Goal: Information Seeking & Learning: Learn about a topic

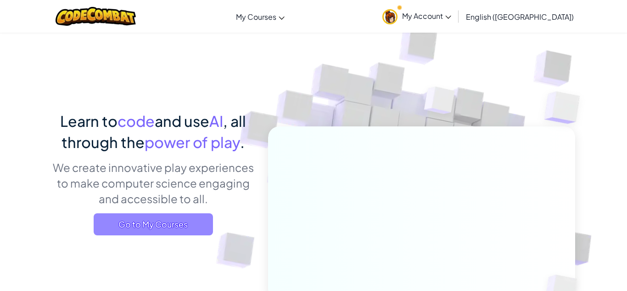
click at [185, 226] on span "Go to My Courses" at bounding box center [153, 224] width 119 height 22
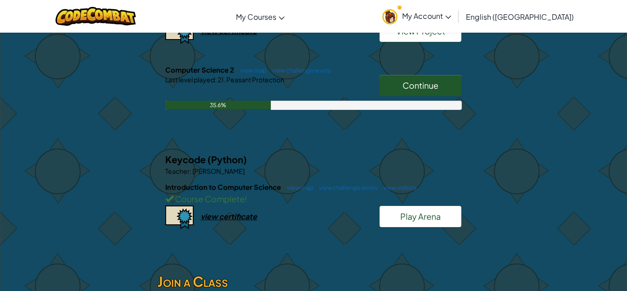
scroll to position [375, 0]
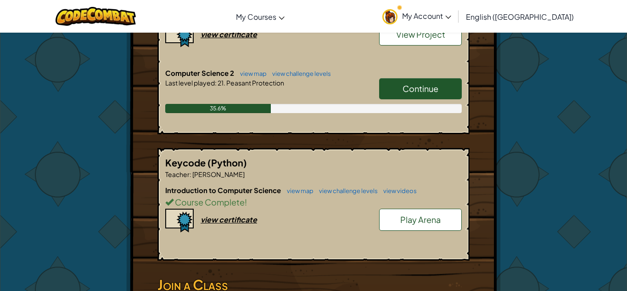
click at [400, 94] on link "Continue" at bounding box center [420, 88] width 83 height 21
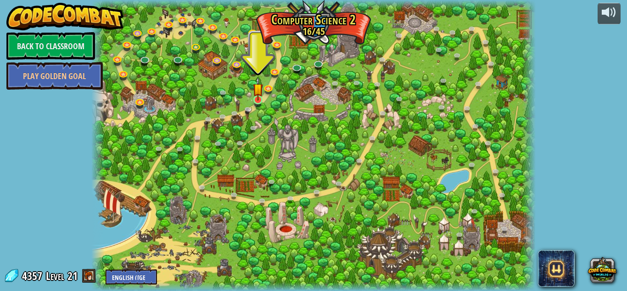
click at [257, 98] on img at bounding box center [258, 89] width 11 height 24
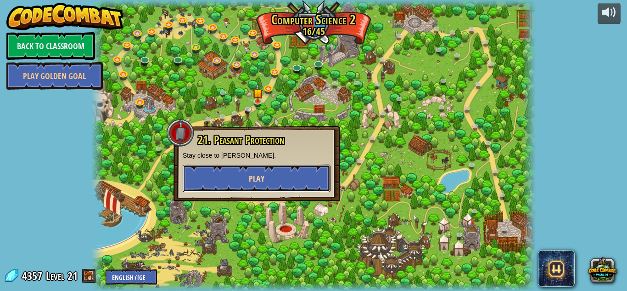
click at [252, 184] on span "Play" at bounding box center [257, 178] width 16 height 11
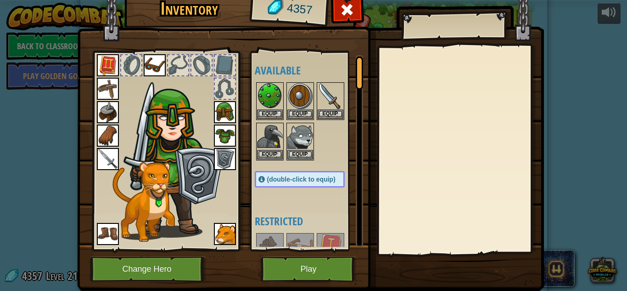
click at [252, 184] on div "Available Equip Equip Equip Equip Equip Equip Equip Equip Equip Equip Equip Equ…" at bounding box center [307, 151] width 113 height 200
click at [342, 271] on button "Play" at bounding box center [309, 268] width 96 height 25
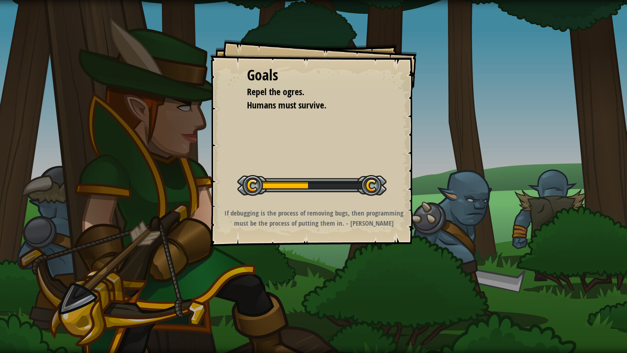
click at [367, 285] on div "Goals Repel the ogres. Humans must survive. Start Level Error loading from serv…" at bounding box center [313, 176] width 627 height 353
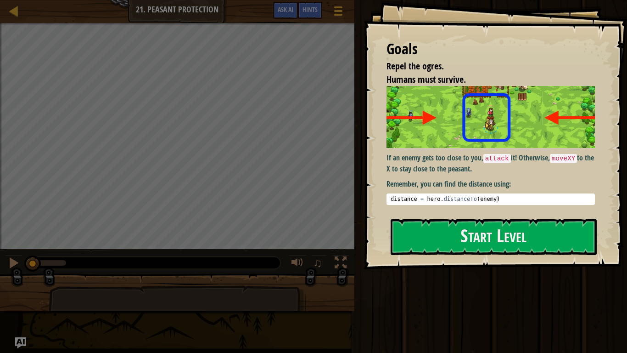
type textarea "distance = hero.distanceTo(enemy)"
drag, startPoint x: 389, startPoint y: 197, endPoint x: 513, endPoint y: 199, distance: 124.5
click at [513, 199] on div "distance = hero . distanceTo ( enemy )" at bounding box center [491, 206] width 204 height 21
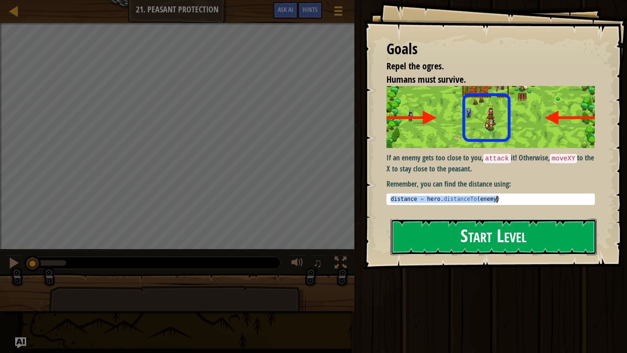
click at [498, 223] on button "Start Level" at bounding box center [494, 237] width 206 height 36
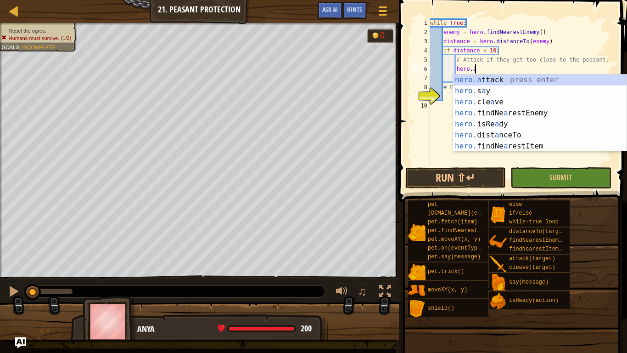
scroll to position [4, 6]
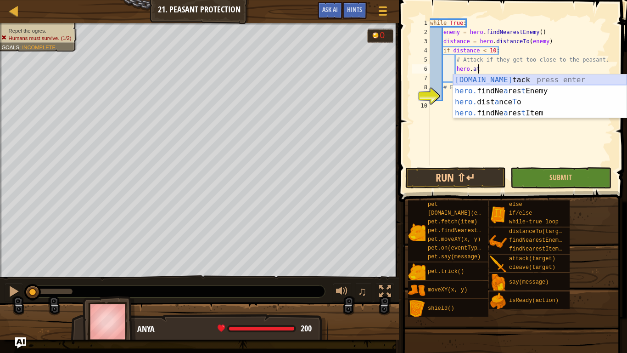
click at [473, 84] on div "[DOMAIN_NAME] tack press enter hero. findNe a res t Enemy press enter hero. dis…" at bounding box center [540, 107] width 174 height 66
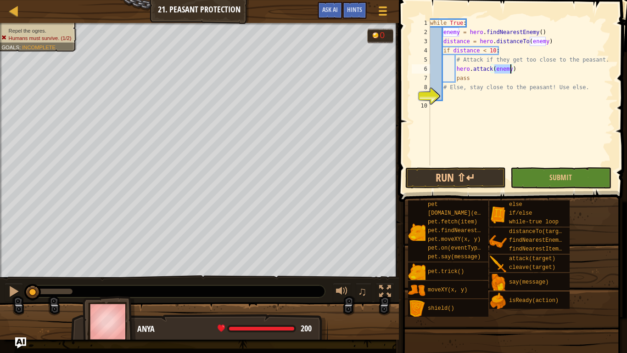
click at [489, 77] on div "while True : enemy = hero . findNearestEnemy ( ) distance = hero . distanceTo (…" at bounding box center [521, 100] width 185 height 165
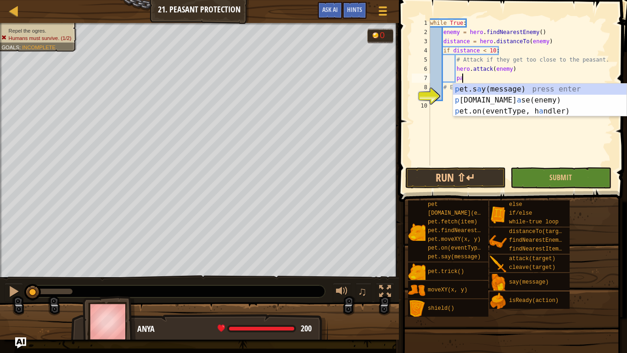
type textarea "p"
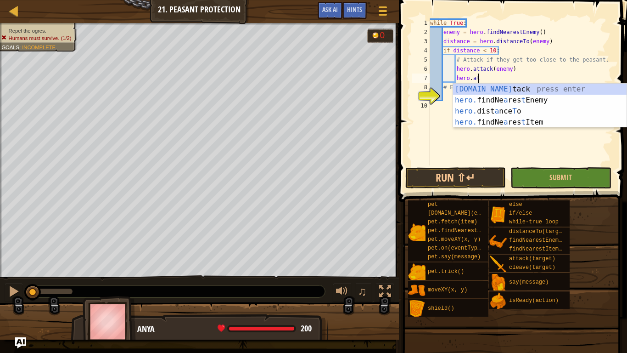
click at [489, 86] on div "[DOMAIN_NAME] tack press enter hero. findNe a res t Enemy press enter hero. dis…" at bounding box center [540, 117] width 174 height 66
type textarea "hero.attack(enemy)"
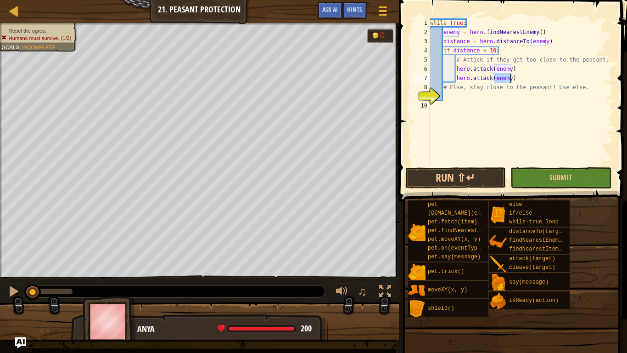
click at [582, 75] on div "while True : enemy = hero . findNearestEnemy ( ) distance = hero . distanceTo (…" at bounding box center [521, 100] width 185 height 165
click at [479, 96] on div "while True : enemy = hero . findNearestEnemy ( ) distance = hero . distanceTo (…" at bounding box center [521, 100] width 185 height 165
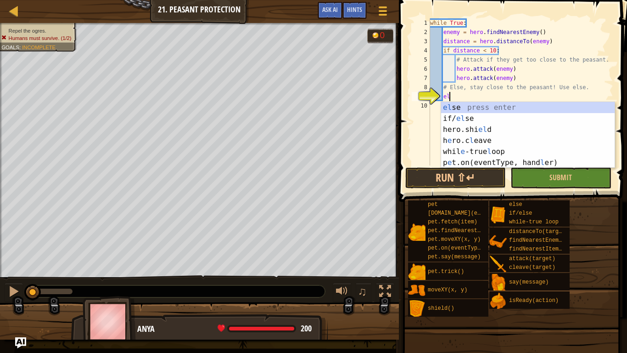
type textarea "else"
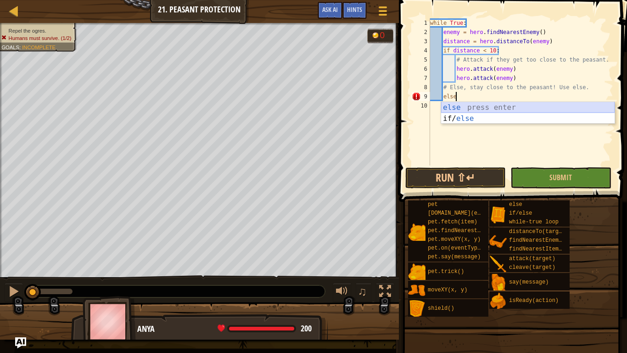
click at [479, 106] on div "else press enter if/ else press enter" at bounding box center [528, 124] width 174 height 44
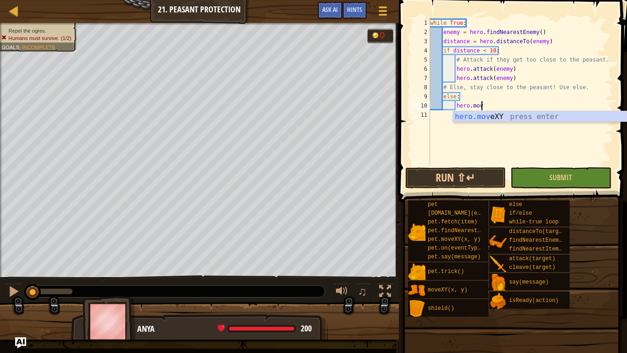
scroll to position [4, 7]
click at [469, 116] on div "hero.move XY press enter" at bounding box center [540, 127] width 174 height 33
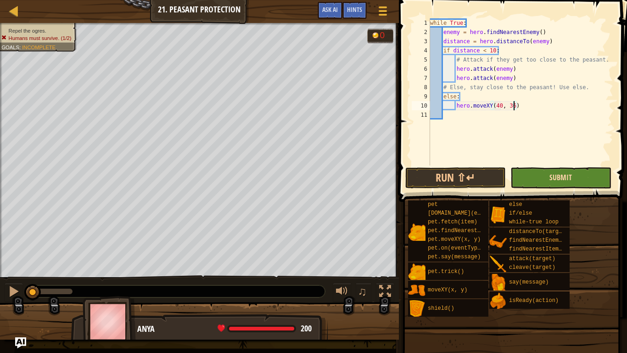
type textarea "hero.moveXY(40, 36)"
click at [562, 175] on span "Submit" at bounding box center [561, 177] width 23 height 10
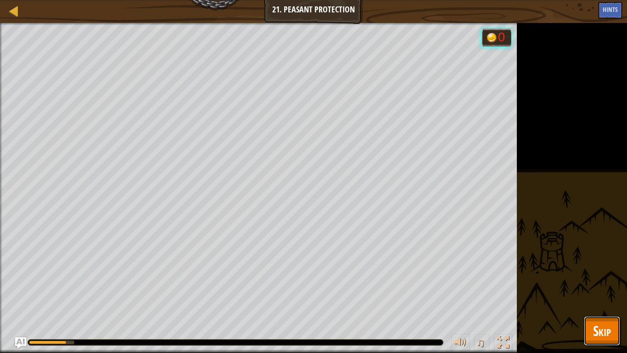
click at [598, 290] on span "Skip" at bounding box center [602, 330] width 18 height 19
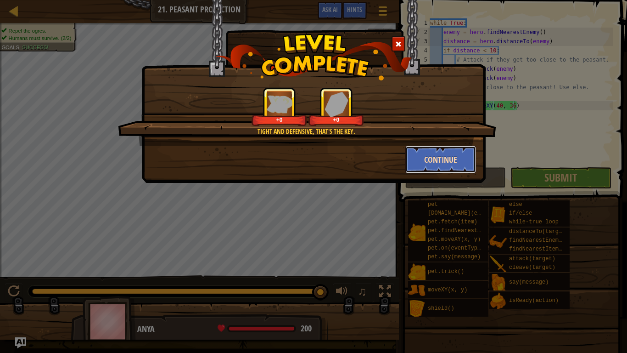
click at [443, 162] on button "Continue" at bounding box center [441, 160] width 71 height 28
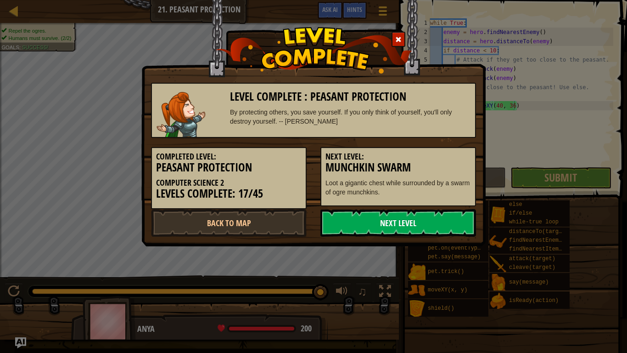
click at [395, 210] on link "Next Level" at bounding box center [399, 223] width 156 height 28
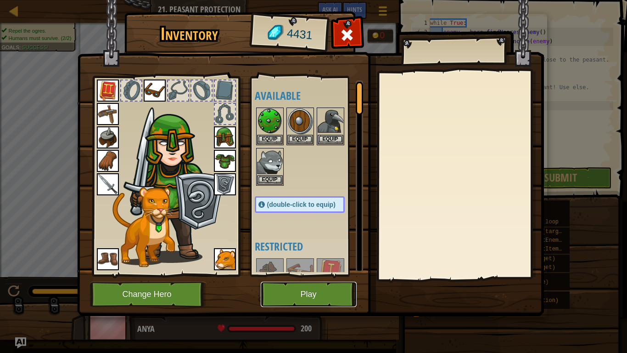
click at [273, 290] on button "Play" at bounding box center [309, 294] width 96 height 25
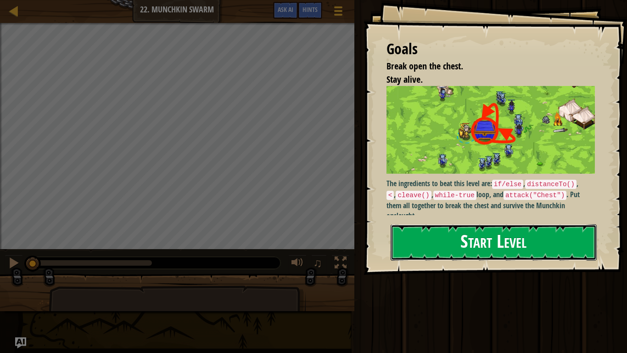
click at [415, 233] on button "Start Level" at bounding box center [494, 242] width 206 height 36
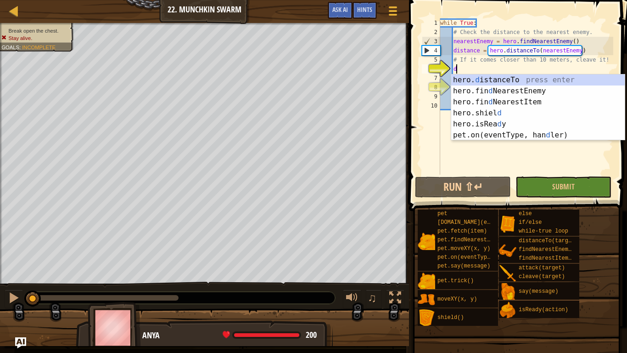
scroll to position [4, 2]
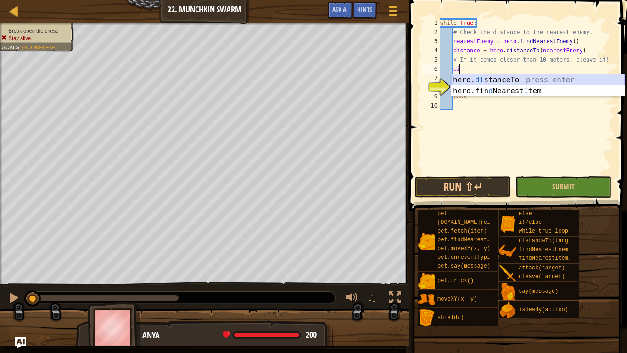
click at [479, 79] on div "hero. di stanceTo press enter hero.fin d Nearest I tem press enter" at bounding box center [538, 96] width 174 height 44
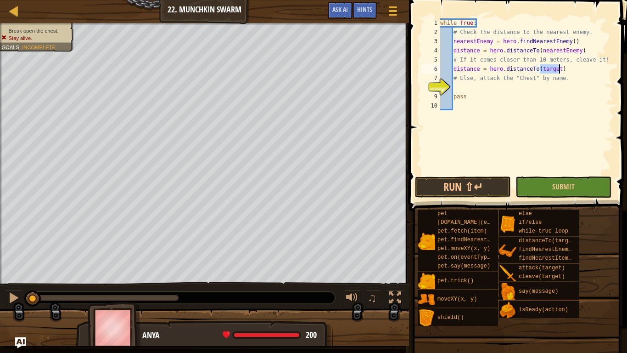
click at [589, 67] on div "while True : # Check the distance to the nearest enemy. nearestEnemy = hero . f…" at bounding box center [526, 105] width 175 height 175
click at [561, 68] on div "while True : # Check the distance to the nearest enemy. nearestEnemy = hero . f…" at bounding box center [526, 105] width 175 height 175
click at [559, 68] on div "while True : # Check the distance to the nearest enemy. nearestEnemy = hero . f…" at bounding box center [526, 105] width 175 height 175
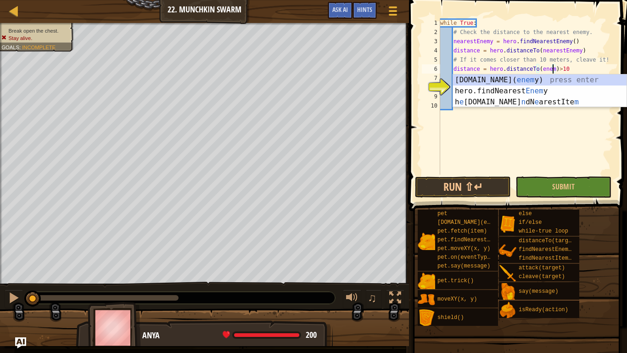
type textarea "distance = hero.distanceTo(enemy)>10"
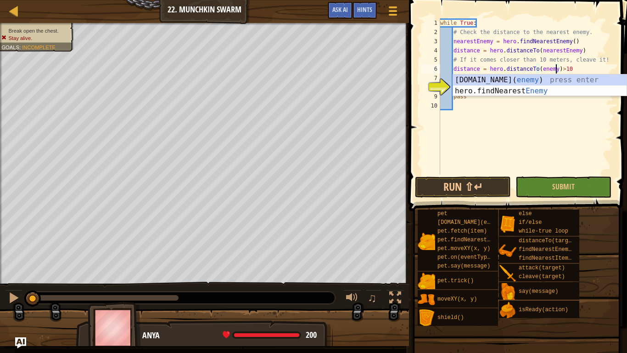
click at [551, 135] on div "while True : # Check the distance to the nearest enemy. nearestEnemy = hero . f…" at bounding box center [526, 105] width 175 height 175
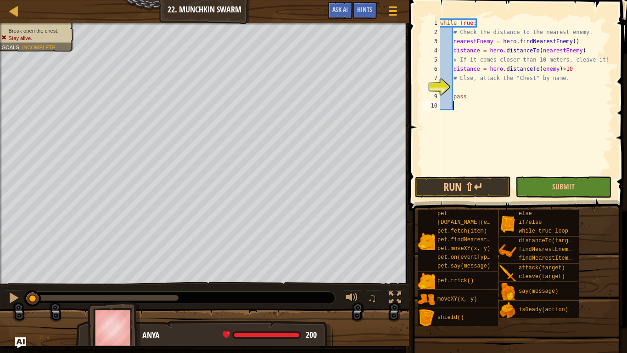
scroll to position [4, 1]
click at [498, 85] on div "while True : # Check the distance to the nearest enemy. nearestEnemy = hero . f…" at bounding box center [526, 105] width 175 height 175
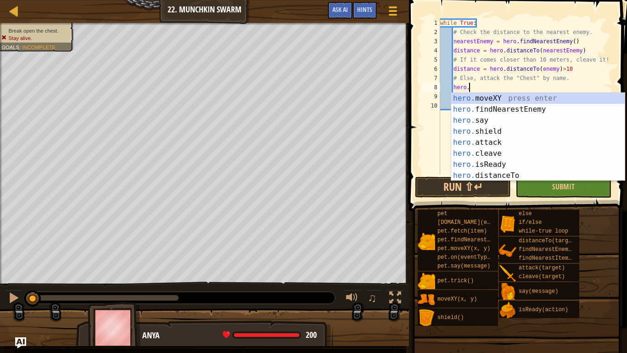
scroll to position [4, 4]
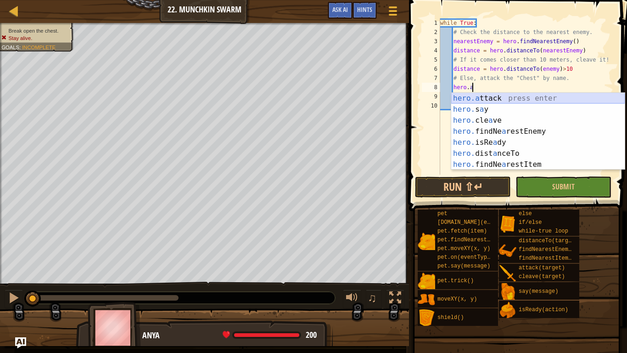
click at [499, 100] on div "hero.a ttack press enter hero. s a y press enter hero. cle a ve press enter her…" at bounding box center [538, 142] width 174 height 99
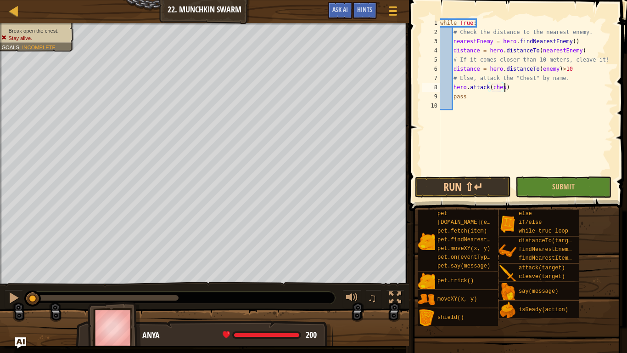
scroll to position [4, 10]
click at [546, 179] on button "Submit" at bounding box center [564, 186] width 96 height 21
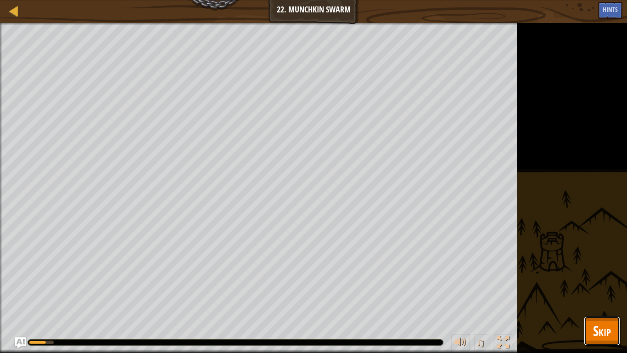
click at [606, 290] on button "Skip" at bounding box center [602, 330] width 36 height 29
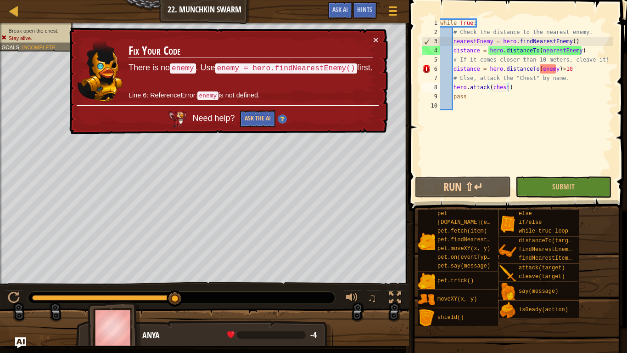
type textarea "# If it comes closer than 10 meters, cleave it!"
click at [609, 61] on div "while True : # Check the distance to the nearest enemy. nearestEnemy = hero . f…" at bounding box center [526, 105] width 175 height 175
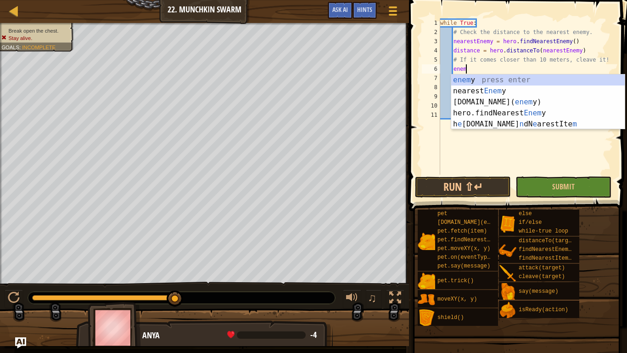
scroll to position [4, 4]
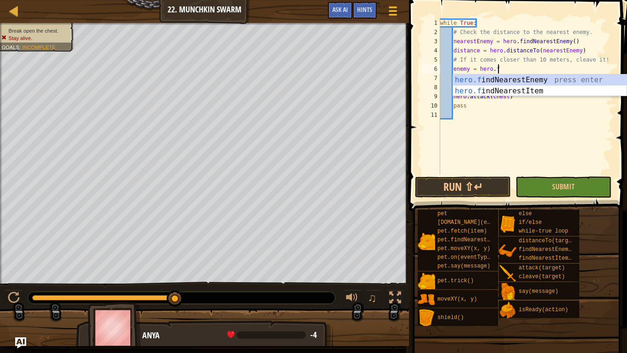
type textarea "enemy = hero.fin"
click at [597, 80] on div "hero.fin dNearestEnemy press enter hero.fin dNearestItem press enter" at bounding box center [540, 96] width 174 height 44
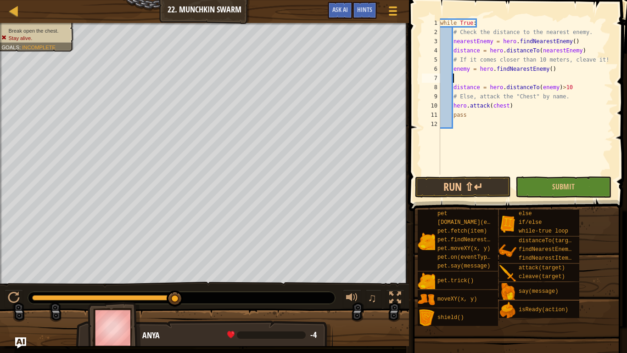
scroll to position [4, 1]
click at [567, 180] on button "Submit" at bounding box center [564, 186] width 96 height 21
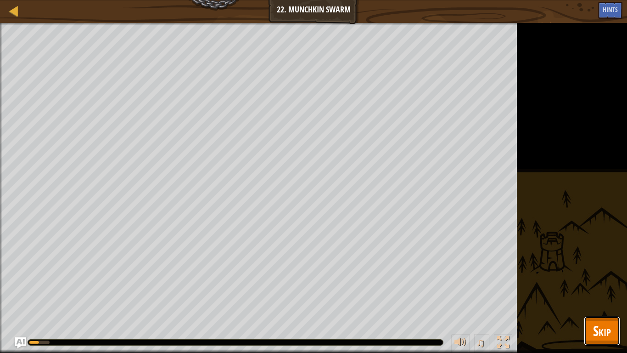
click at [599, 290] on span "Skip" at bounding box center [602, 330] width 18 height 19
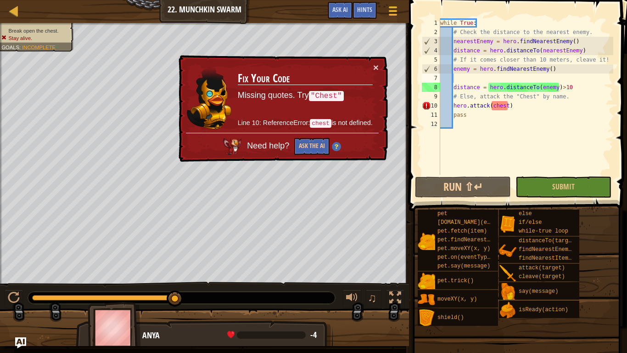
click at [492, 107] on div "while True : # Check the distance to the nearest enemy. nearestEnemy = hero . f…" at bounding box center [526, 105] width 175 height 175
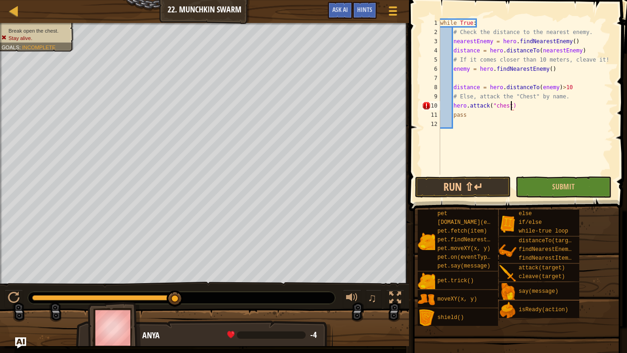
scroll to position [4, 11]
click at [557, 187] on span "Submit" at bounding box center [564, 186] width 23 height 10
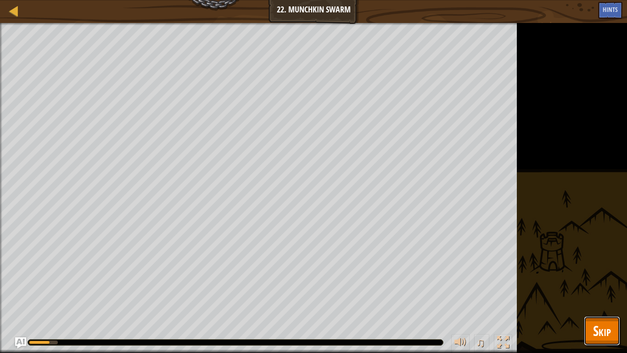
click at [604, 290] on span "Skip" at bounding box center [602, 330] width 18 height 19
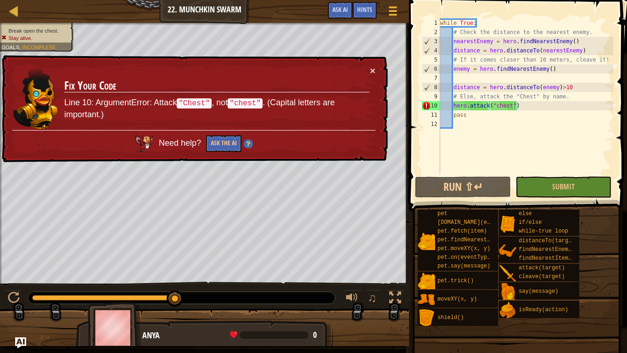
click at [498, 108] on div "while True : # Check the distance to the nearest enemy. nearestEnemy = hero . f…" at bounding box center [526, 105] width 175 height 175
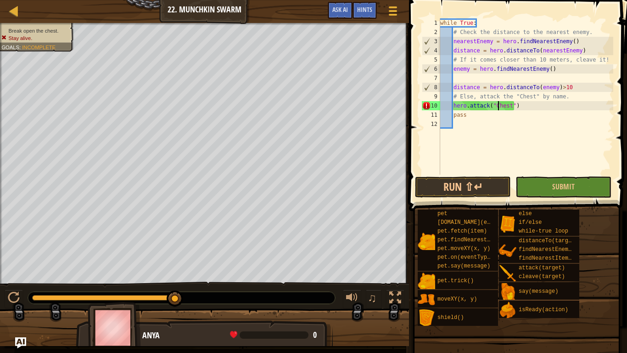
scroll to position [4, 8]
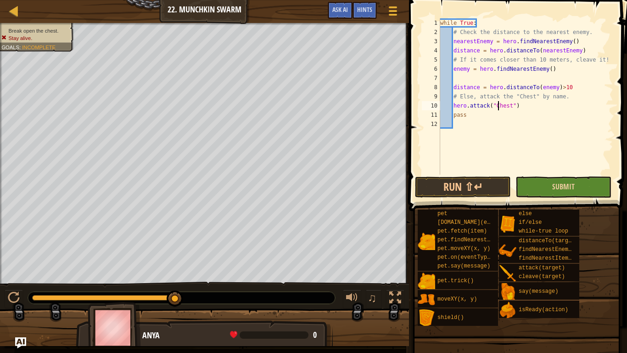
type textarea "hero.attack("Chest")"
click at [599, 195] on button "Submit" at bounding box center [564, 186] width 96 height 21
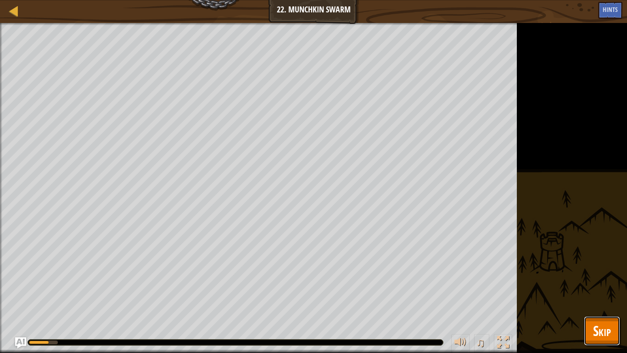
click at [610, 290] on span "Skip" at bounding box center [602, 330] width 18 height 19
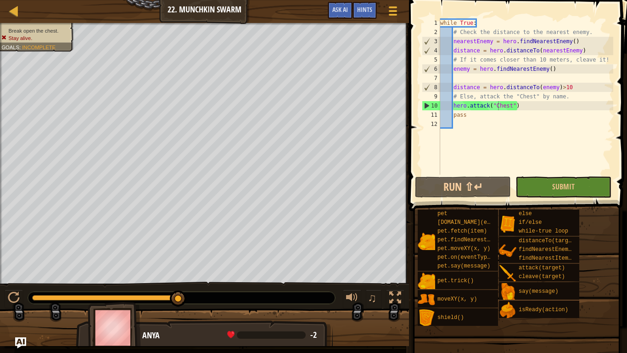
click at [563, 75] on div "while True : # Check the distance to the nearest enemy. nearestEnemy = hero . f…" at bounding box center [526, 105] width 175 height 175
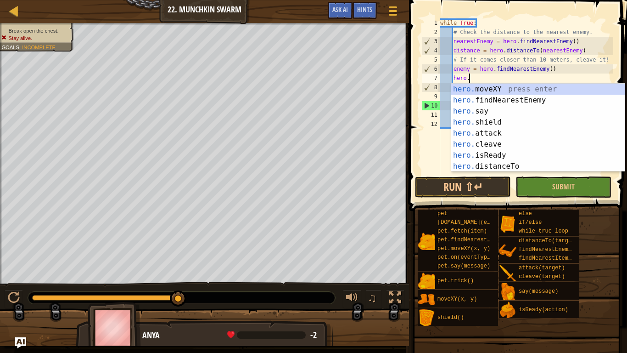
scroll to position [4, 5]
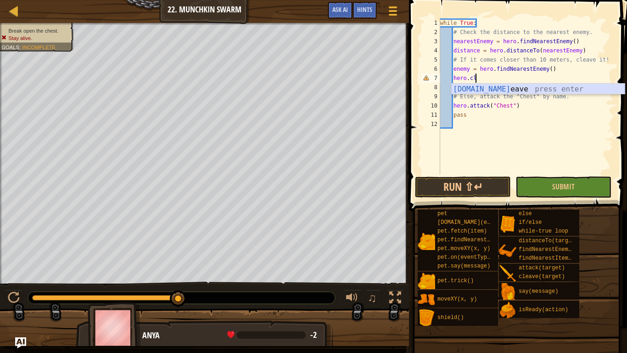
click at [559, 86] on div "[DOMAIN_NAME] eave press enter" at bounding box center [538, 100] width 174 height 33
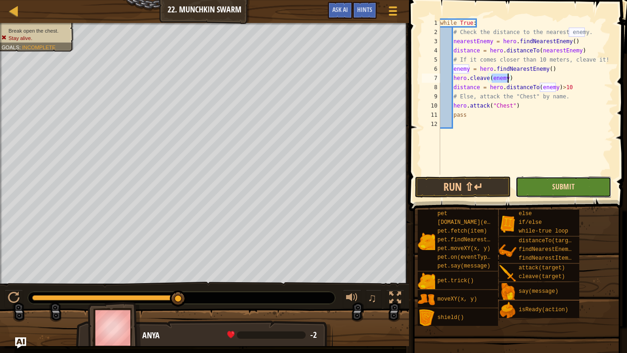
click at [553, 186] on span "Submit" at bounding box center [564, 186] width 23 height 10
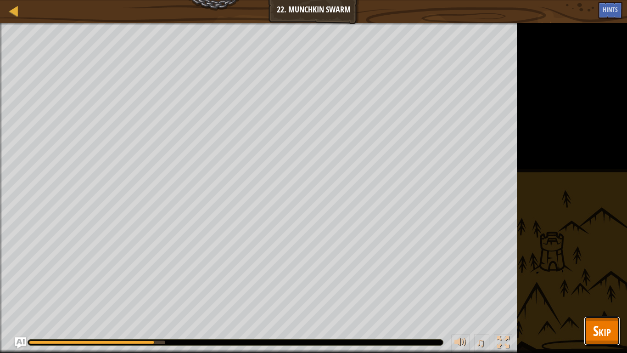
click at [599, 290] on span "Skip" at bounding box center [602, 330] width 18 height 19
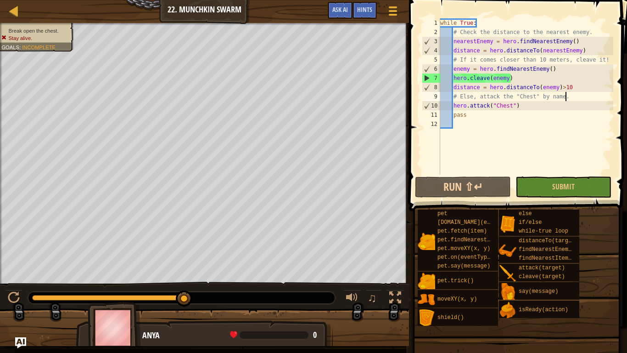
click at [574, 92] on div "while True : # Check the distance to the nearest enemy. nearestEnemy = hero . f…" at bounding box center [526, 105] width 175 height 175
click at [454, 61] on div "while True : # Check the distance to the nearest enemy. nearestEnemy = hero . f…" at bounding box center [526, 105] width 175 height 175
type textarea "# If it comes closer than 10 meters, cleave it!"
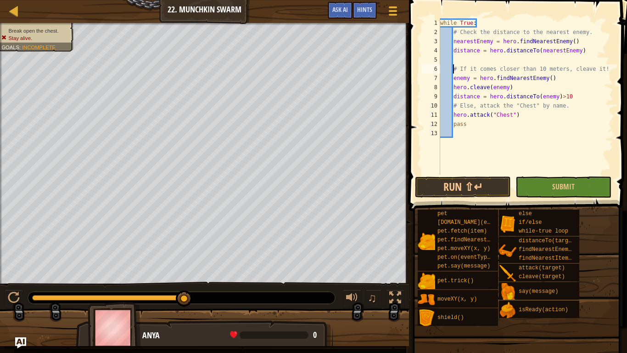
click at [456, 58] on div "while True : # Check the distance to the nearest enemy. nearestEnemy = hero . f…" at bounding box center [526, 105] width 175 height 175
drag, startPoint x: 609, startPoint y: 66, endPoint x: 453, endPoint y: 70, distance: 155.8
click at [453, 70] on div "while True : # Check the distance to the nearest enemy. nearestEnemy = hero . f…" at bounding box center [526, 105] width 175 height 175
type textarea "# If it comes closer than 10 meters, cleave it!"
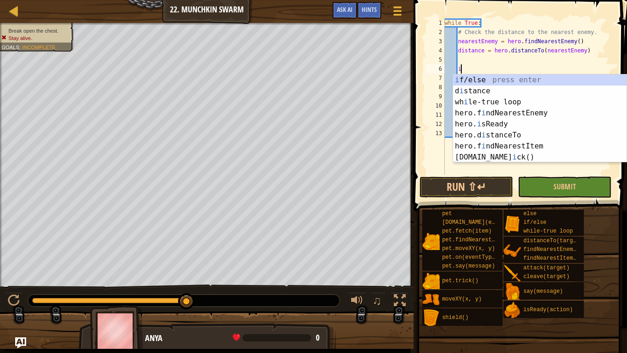
scroll to position [4, 2]
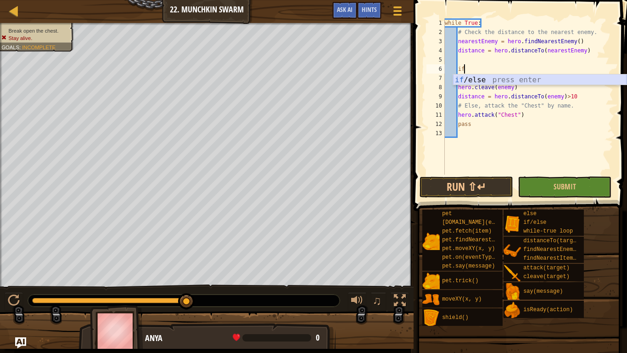
click at [463, 77] on div "if /else press enter" at bounding box center [540, 90] width 174 height 33
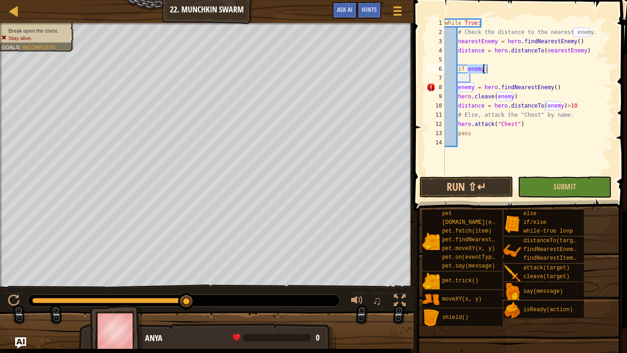
click at [511, 73] on div "while True : # Check the distance to the nearest enemy. nearestEnemy = hero . f…" at bounding box center [528, 105] width 170 height 175
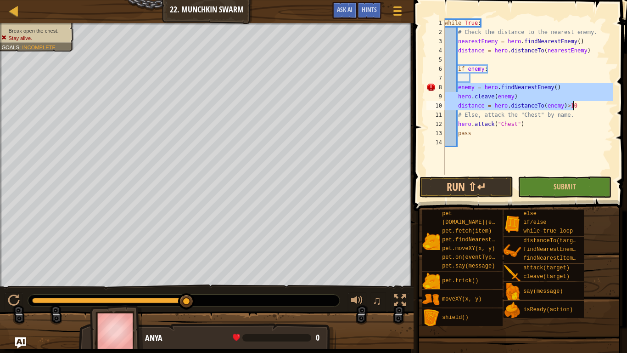
drag, startPoint x: 459, startPoint y: 89, endPoint x: 579, endPoint y: 107, distance: 121.2
click at [579, 107] on div "while True : # Check the distance to the nearest enemy. nearestEnemy = hero . f…" at bounding box center [528, 105] width 170 height 175
type textarea "hero.cleave(enemy) distance = hero.distanceTo(enemy)>10"
click at [495, 79] on div "while True : # Check the distance to the nearest enemy. nearestEnemy = hero . f…" at bounding box center [528, 105] width 170 height 175
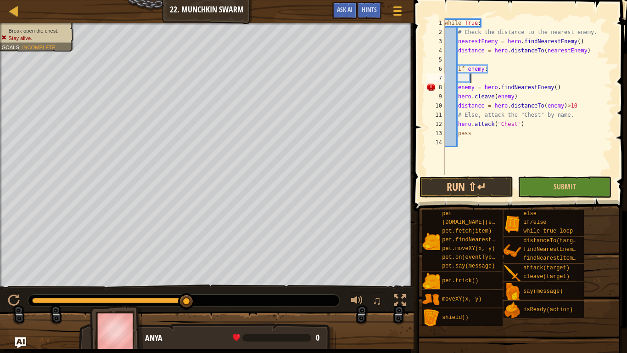
paste textarea "distance = hero.distanceTo(enemy)>10"
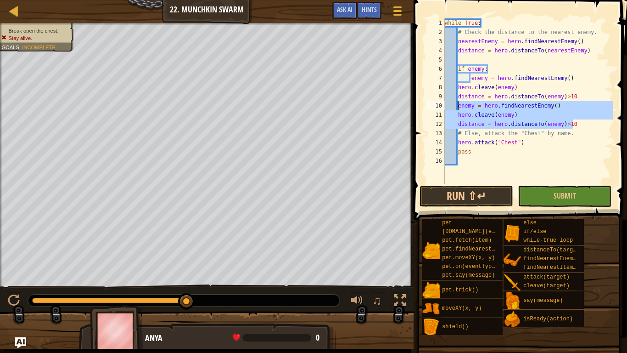
drag, startPoint x: 581, startPoint y: 122, endPoint x: 458, endPoint y: 107, distance: 124.0
click at [458, 107] on div "while True : # Check the distance to the nearest enemy. nearestEnemy = hero . f…" at bounding box center [528, 110] width 170 height 184
type textarea "enemy = hero.findNearestEnemy() hero.cleave(enemy)"
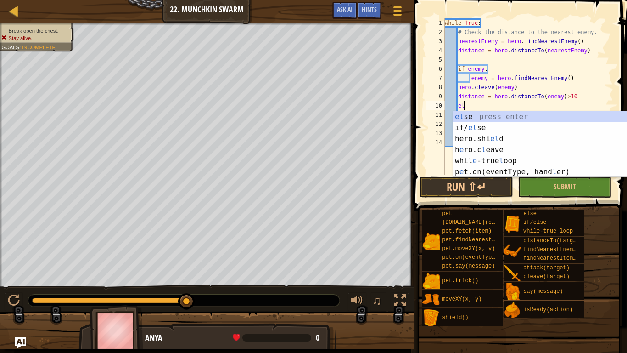
type textarea "else"
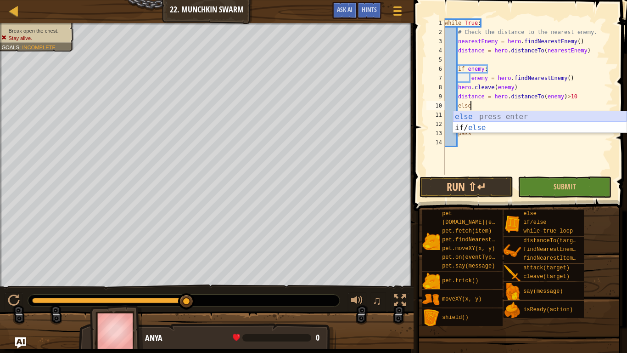
click at [460, 115] on div "else press enter if/ else press enter" at bounding box center [540, 133] width 174 height 44
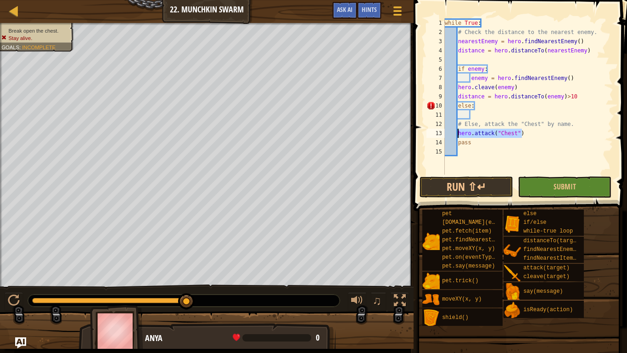
drag, startPoint x: 530, startPoint y: 132, endPoint x: 458, endPoint y: 134, distance: 71.7
click at [458, 134] on div "while True : # Check the distance to the nearest enemy. nearestEnemy = hero . f…" at bounding box center [528, 105] width 170 height 175
type textarea "hero.attack("Chest")"
click at [482, 115] on div "while True : # Check the distance to the nearest enemy. nearestEnemy = hero . f…" at bounding box center [528, 105] width 170 height 175
paste textarea "hero.attack("Chest")"
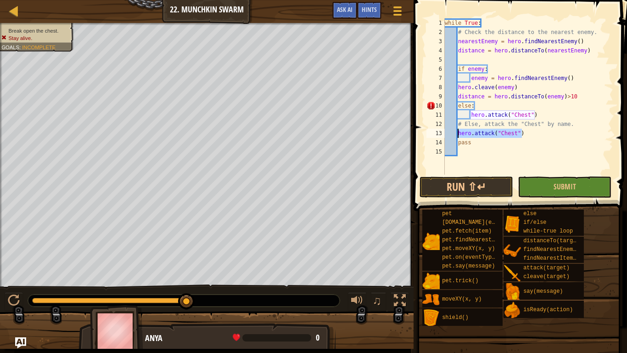
drag, startPoint x: 535, startPoint y: 134, endPoint x: 458, endPoint y: 133, distance: 76.2
click at [458, 133] on div "while True : # Check the distance to the nearest enemy. nearestEnemy = hero . f…" at bounding box center [528, 105] width 170 height 175
type textarea "hero.attack("Chest")"
click at [536, 175] on span at bounding box center [521, 92] width 221 height 238
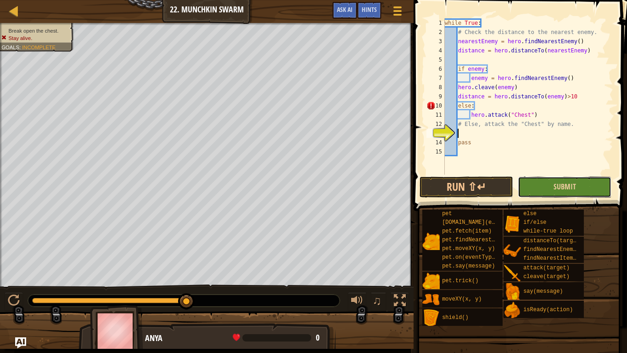
click at [537, 186] on button "Submit" at bounding box center [565, 186] width 94 height 21
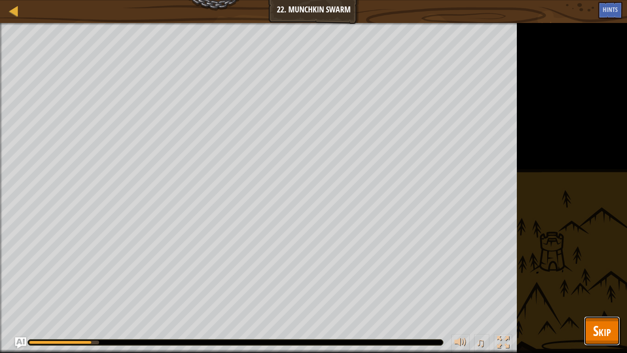
click at [607, 290] on button "Skip" at bounding box center [602, 330] width 36 height 29
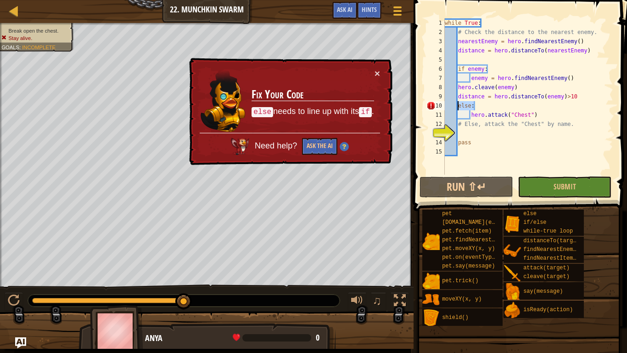
drag, startPoint x: 485, startPoint y: 105, endPoint x: 459, endPoint y: 107, distance: 25.8
click at [459, 107] on div "while True : # Check the distance to the nearest enemy. nearestEnemy = hero . f…" at bounding box center [528, 105] width 170 height 175
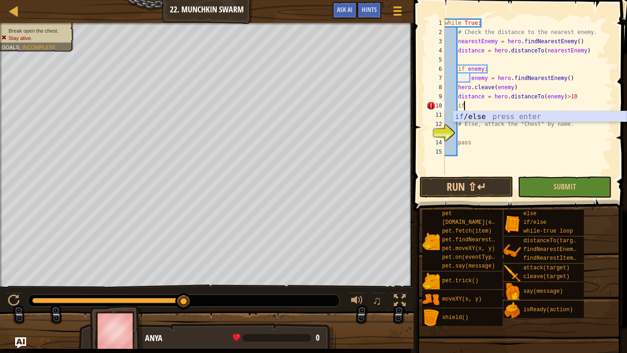
click at [512, 115] on div "if /else press enter" at bounding box center [540, 127] width 174 height 33
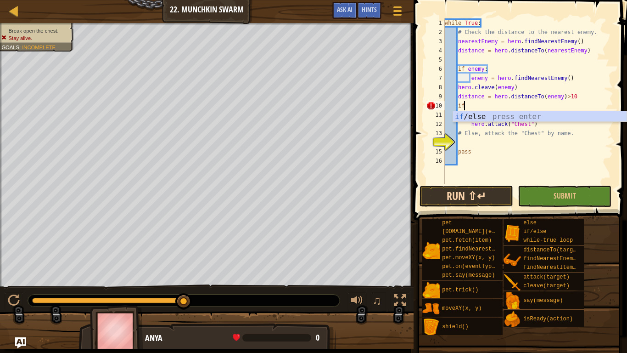
type textarea "i"
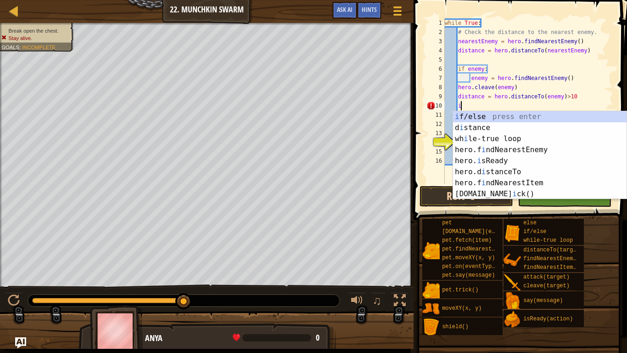
scroll to position [4, 1]
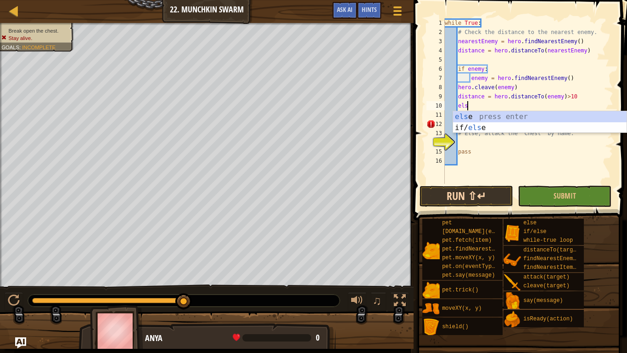
type textarea "else"
click at [561, 119] on div "else press enter if/ else press enter" at bounding box center [540, 133] width 174 height 44
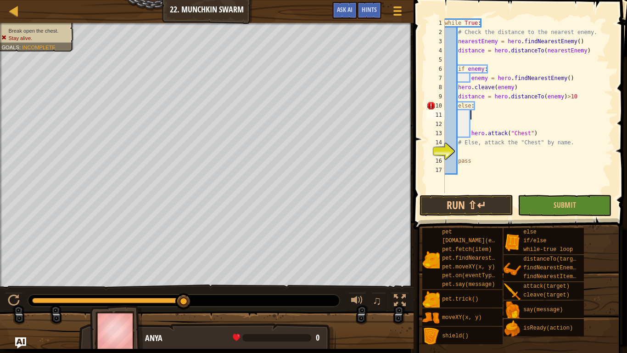
click at [499, 149] on div "while True : # Check the distance to the nearest enemy. nearestEnemy = hero . f…" at bounding box center [528, 114] width 170 height 193
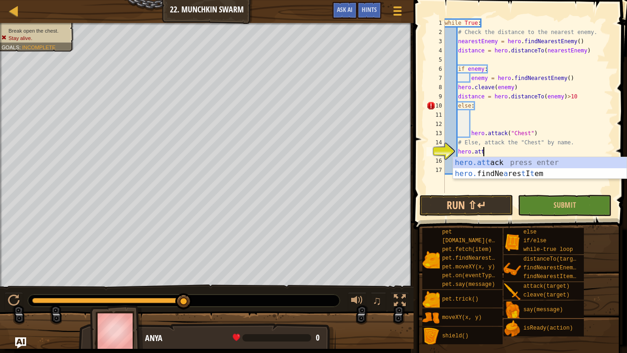
scroll to position [4, 5]
click at [498, 159] on div "hero.att ack press enter hero. findNe a res t I t em press enter" at bounding box center [540, 179] width 174 height 44
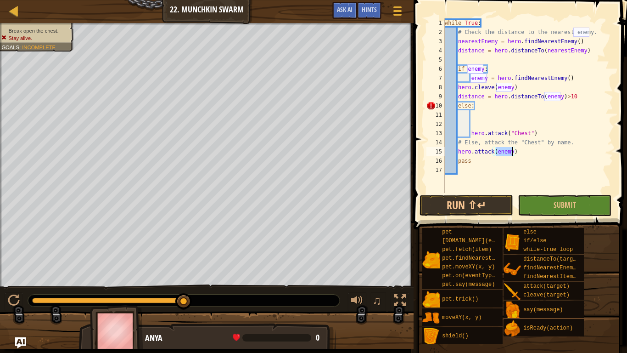
type textarea "hero.attack(enemy)"
click at [558, 218] on span at bounding box center [519, 354] width 207 height 272
click at [557, 212] on button "Submit" at bounding box center [565, 205] width 94 height 21
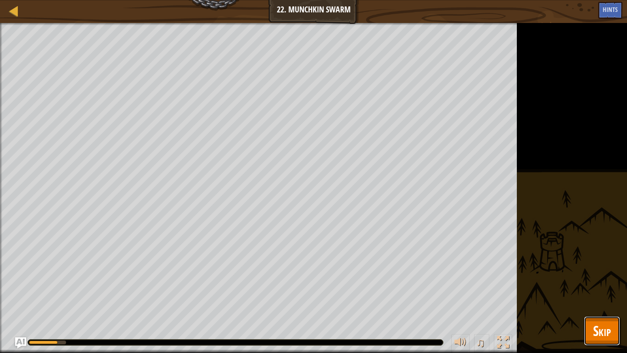
click at [610, 290] on span "Skip" at bounding box center [602, 330] width 18 height 19
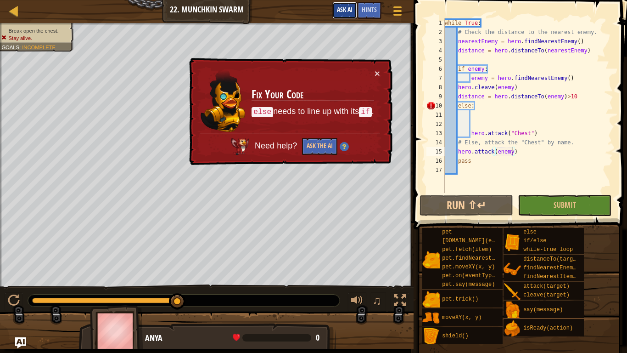
click at [348, 12] on span "Ask AI" at bounding box center [345, 9] width 16 height 9
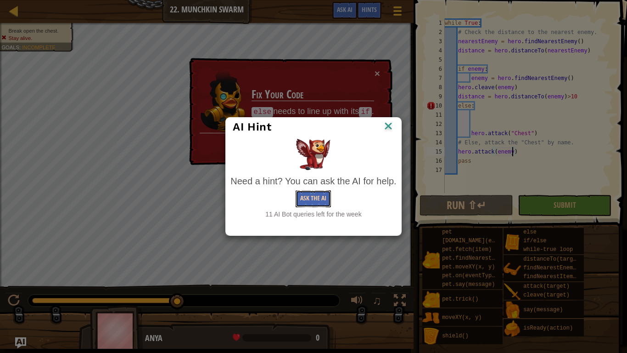
click at [323, 196] on button "Ask the AI" at bounding box center [313, 198] width 35 height 17
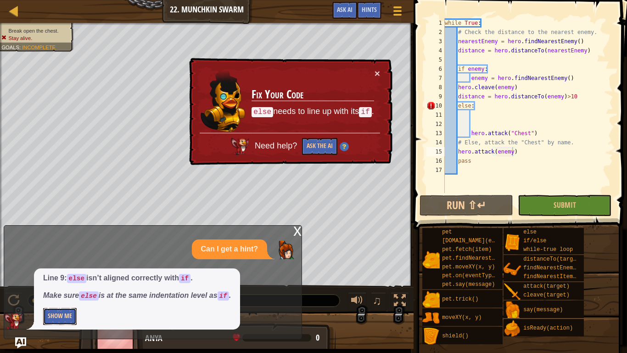
click at [56, 290] on button "Show Me" at bounding box center [60, 316] width 34 height 17
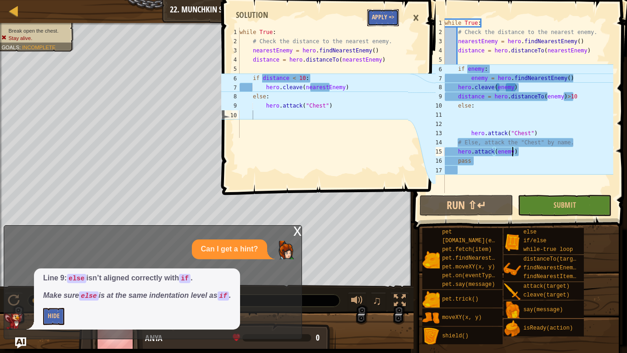
click at [393, 15] on button "Apply =>" at bounding box center [383, 17] width 32 height 17
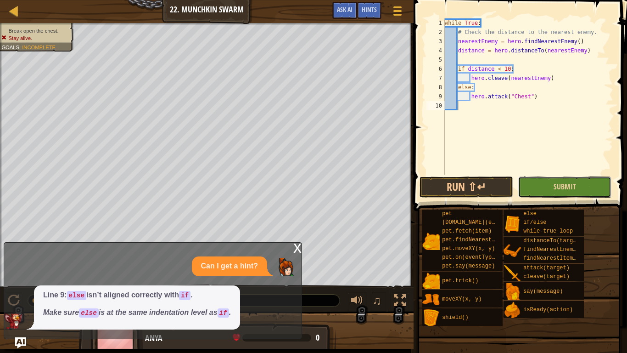
click at [536, 178] on button "Submit" at bounding box center [565, 186] width 94 height 21
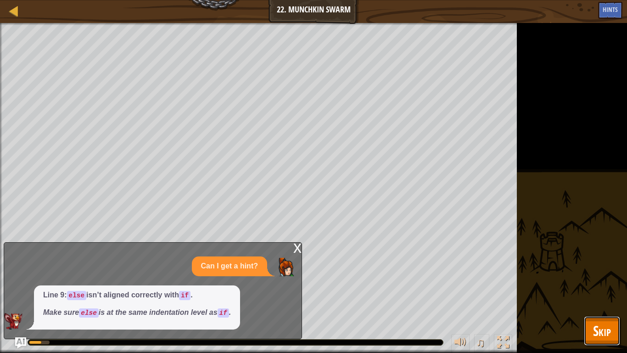
click at [595, 290] on span "Skip" at bounding box center [602, 330] width 18 height 19
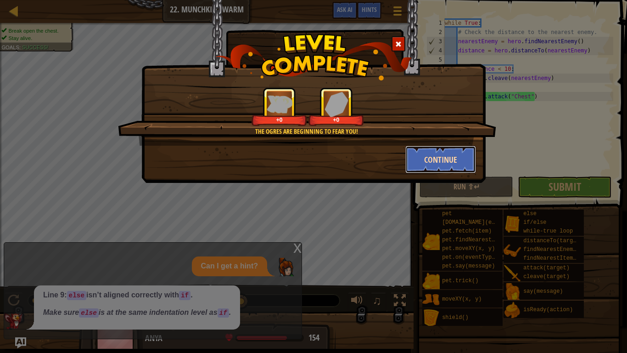
click at [451, 152] on button "Continue" at bounding box center [441, 160] width 71 height 28
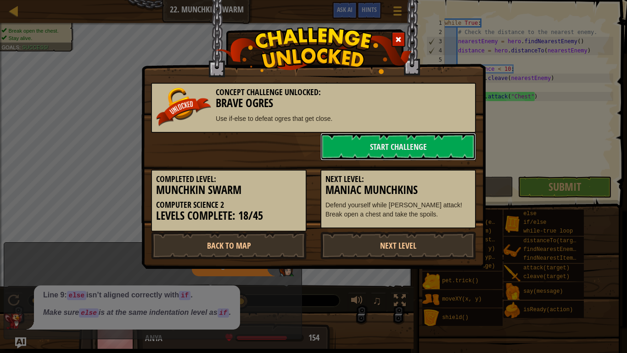
click at [451, 152] on link "Start Challenge" at bounding box center [399, 147] width 156 height 28
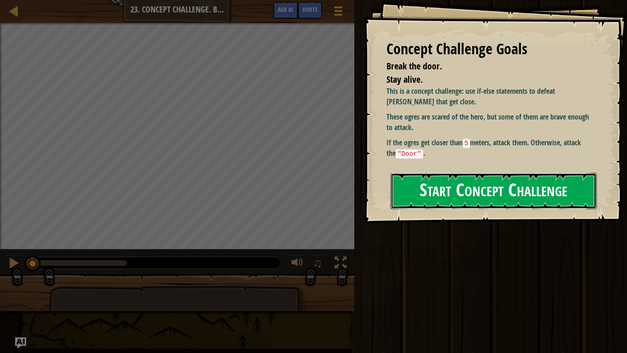
click at [437, 186] on button "Start Concept Challenge" at bounding box center [494, 191] width 206 height 36
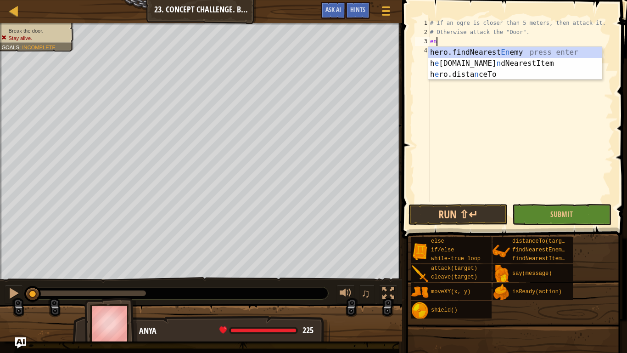
scroll to position [4, 0]
type textarea "e"
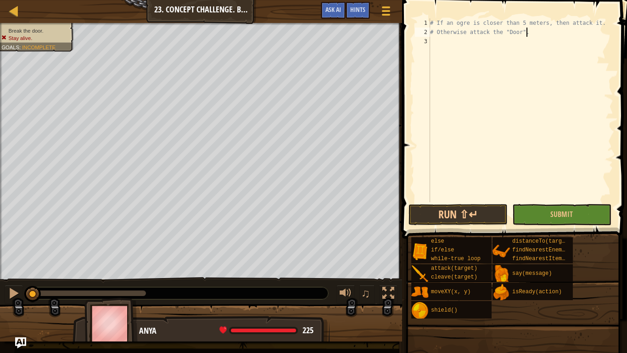
type textarea "# Otherwise attack the "Door".di"
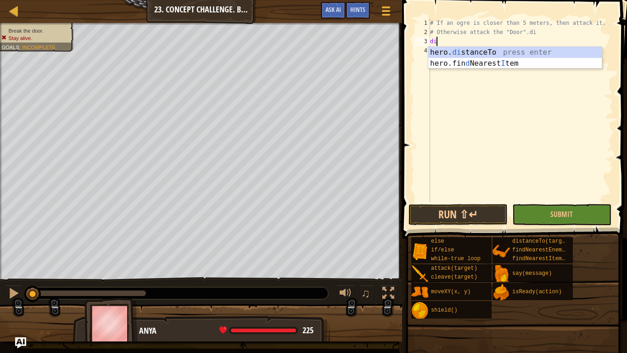
scroll to position [4, 0]
click at [453, 50] on div "hero. di stanceTo press enter hero.fin d Nearest I tem press enter" at bounding box center [516, 69] width 174 height 44
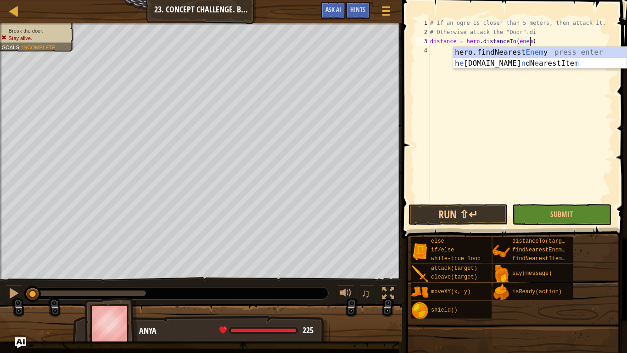
scroll to position [4, 15]
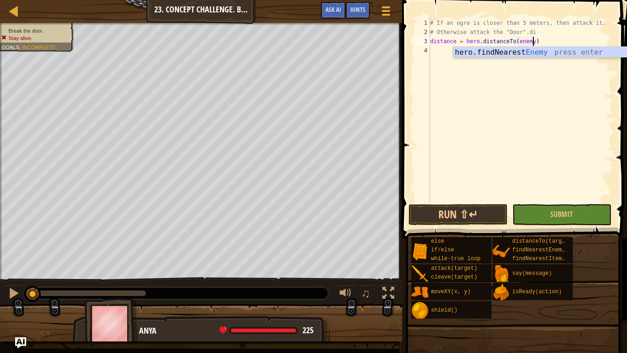
click at [540, 30] on div "# If an ogre is closer than 5 meters, then attack it. # Otherwise attack the "D…" at bounding box center [521, 119] width 185 height 202
type textarea "# Otherwise attack the "Door".di"
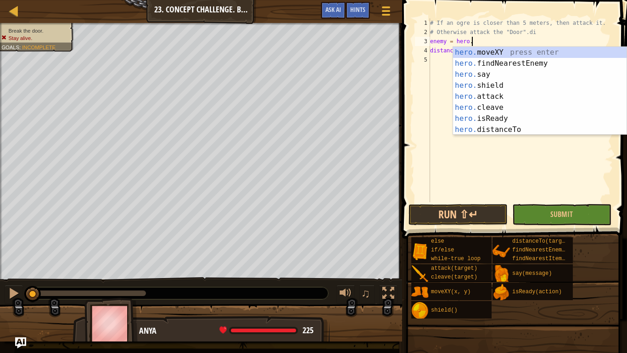
scroll to position [4, 6]
type textarea "enemy = [DOMAIN_NAME]"
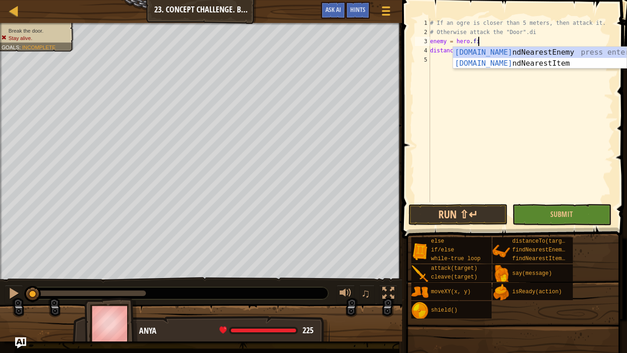
click at [537, 50] on div "[DOMAIN_NAME] ndNearestEnemy press enter [DOMAIN_NAME] ndNearestItem press enter" at bounding box center [540, 69] width 174 height 44
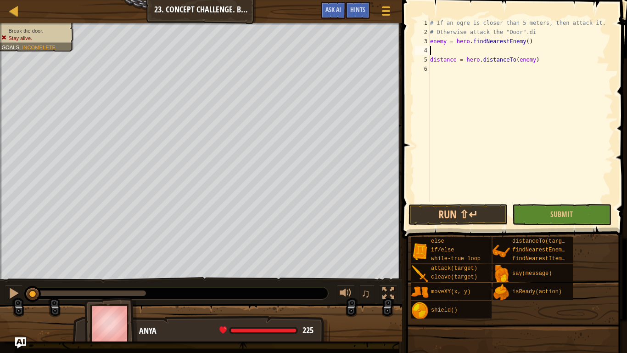
scroll to position [4, 0]
click at [526, 79] on div "# If an ogre is closer than 5 meters, then attack it. # Otherwise attack the "D…" at bounding box center [521, 119] width 185 height 202
click at [563, 60] on div "# If an ogre is closer than 5 meters, then attack it. # Otherwise attack the "D…" at bounding box center [521, 119] width 185 height 202
type textarea "distance = hero.distanceTo(enemy)<5"
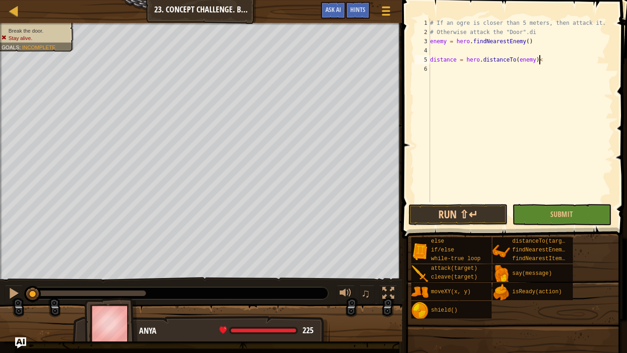
scroll to position [4, 16]
click at [513, 70] on div "# If an ogre is closer than 5 meters, then attack it. # Otherwise attack the "D…" at bounding box center [521, 119] width 185 height 202
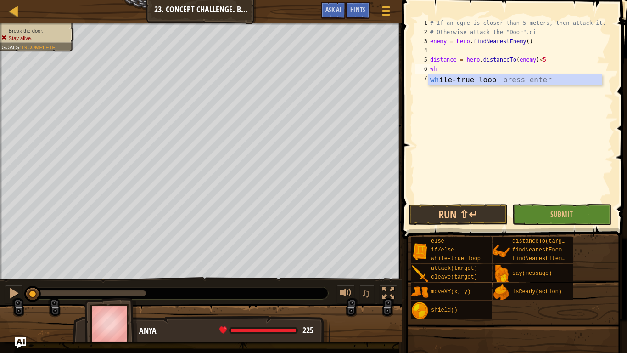
scroll to position [4, 0]
type textarea "w"
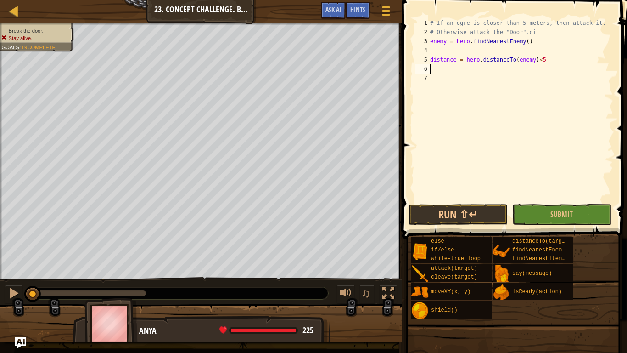
type textarea "i"
type textarea "distance = hero.distanceTo(enemy)<5"
type textarea "whi"
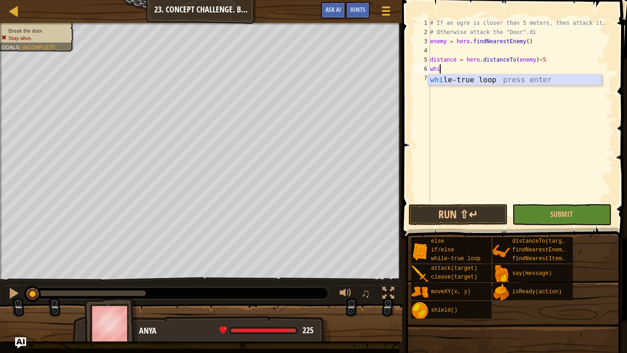
click at [494, 82] on div "whi le-true loop press enter" at bounding box center [516, 90] width 174 height 33
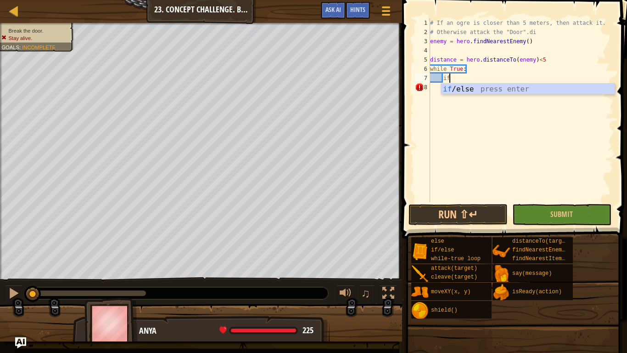
scroll to position [4, 2]
click at [449, 85] on div "if /else press enter" at bounding box center [528, 100] width 174 height 33
type textarea "if enemy:"
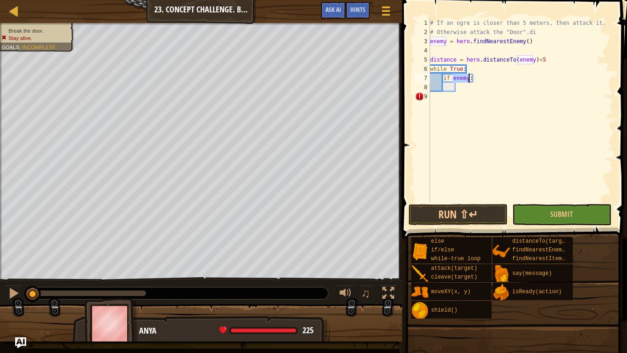
click at [479, 89] on div "# If an ogre is closer than 5 meters, then attack it. # Otherwise attack the "D…" at bounding box center [521, 119] width 185 height 202
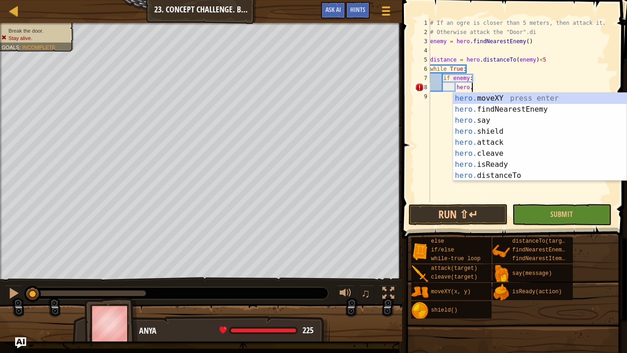
scroll to position [4, 6]
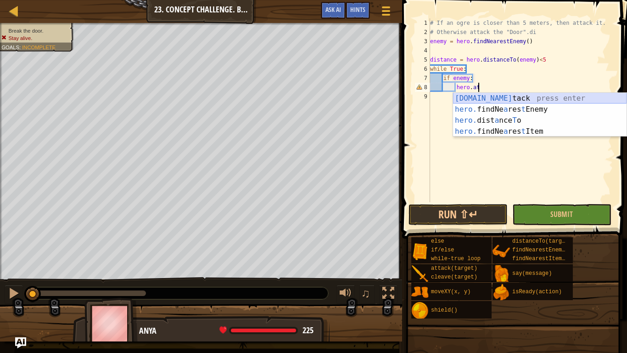
click at [476, 96] on div "[DOMAIN_NAME] tack press enter hero. findNe a res t Enemy press enter hero. dis…" at bounding box center [540, 126] width 174 height 66
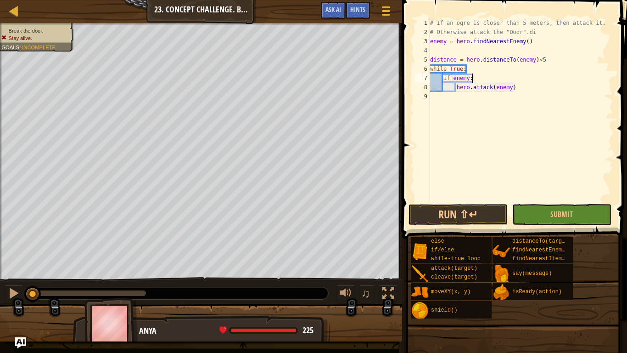
click at [496, 77] on div "# If an ogre is closer than 5 meters, then attack it. # Otherwise attack the "D…" at bounding box center [521, 119] width 185 height 202
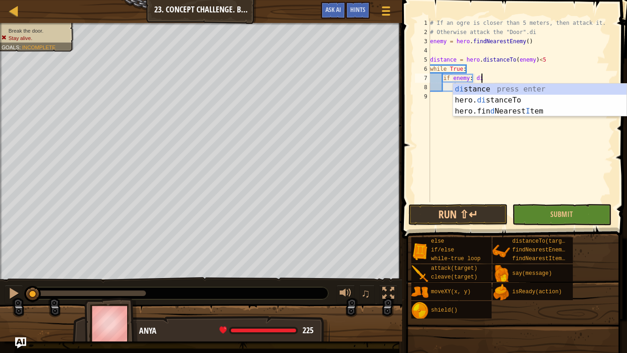
scroll to position [4, 7]
click at [507, 87] on div "di stance press enter hero. di stanceTo press enter hero.fin d Nearest I tem pr…" at bounding box center [540, 111] width 174 height 55
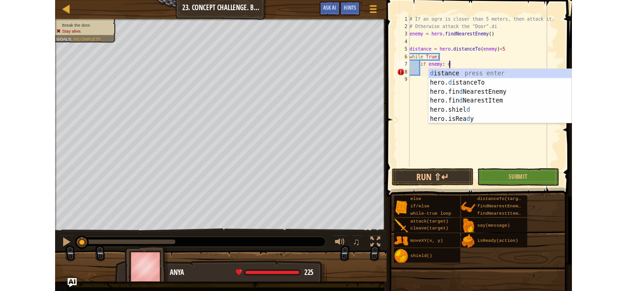
scroll to position [4, 6]
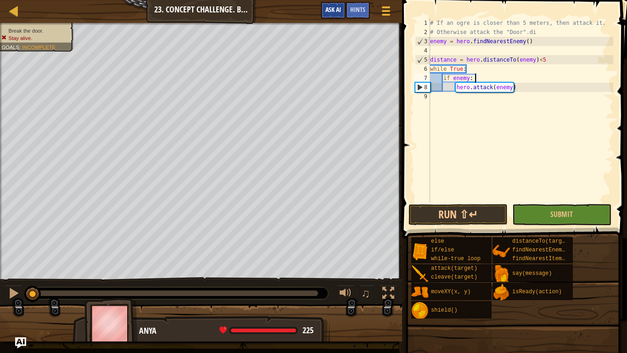
type textarea "if enemy:"
click at [337, 13] on span "Ask AI" at bounding box center [334, 9] width 16 height 9
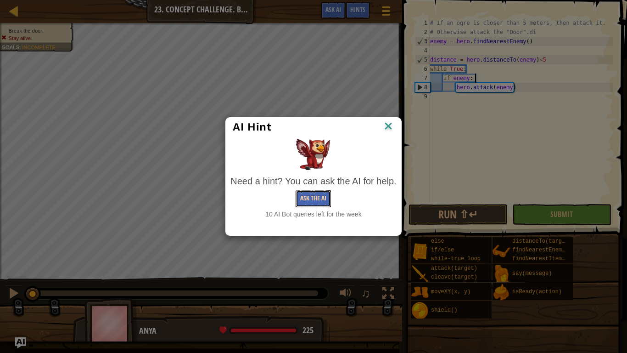
click at [311, 200] on button "Ask the AI" at bounding box center [313, 198] width 35 height 17
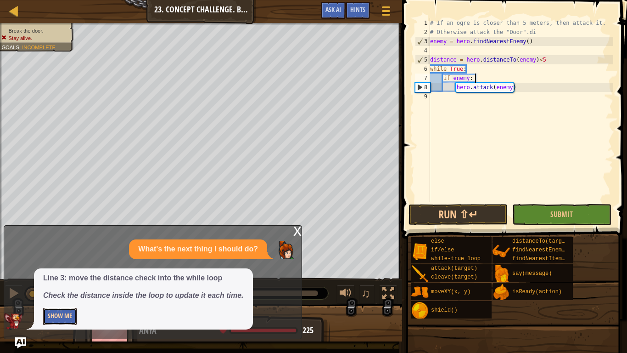
click at [63, 290] on button "Show Me" at bounding box center [60, 316] width 34 height 17
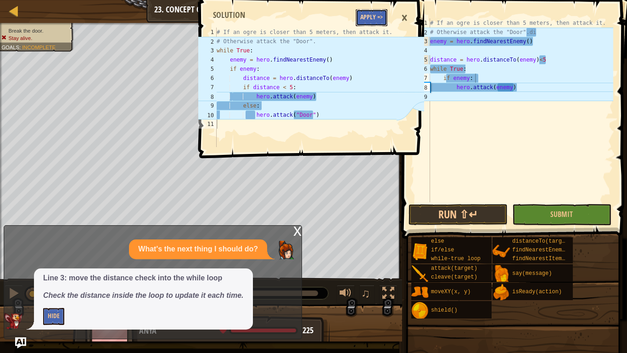
click at [375, 11] on button "Apply =>" at bounding box center [372, 17] width 32 height 17
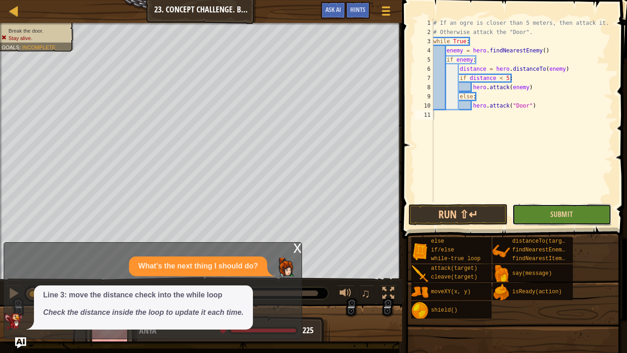
click at [543, 214] on button "Submit" at bounding box center [562, 214] width 99 height 21
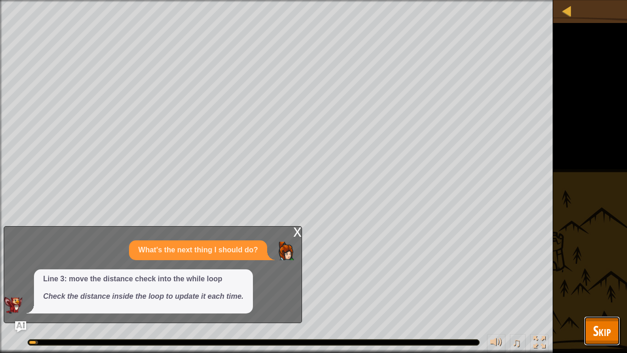
click at [611, 290] on button "Skip" at bounding box center [602, 330] width 36 height 29
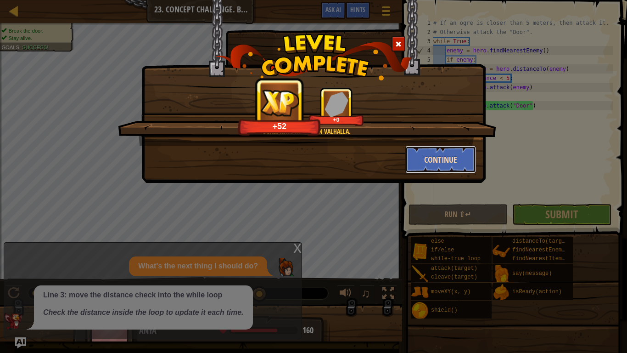
click at [433, 166] on button "Continue" at bounding box center [441, 160] width 71 height 28
